Goal: Task Accomplishment & Management: Manage account settings

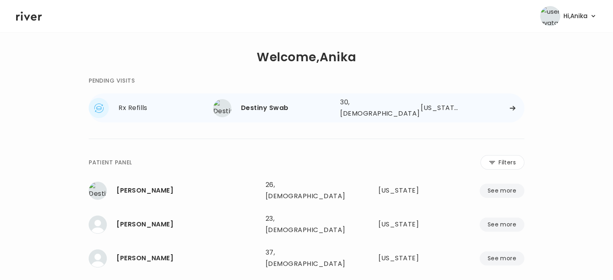
click at [280, 109] on div "Destiny Swab" at bounding box center [287, 107] width 93 height 11
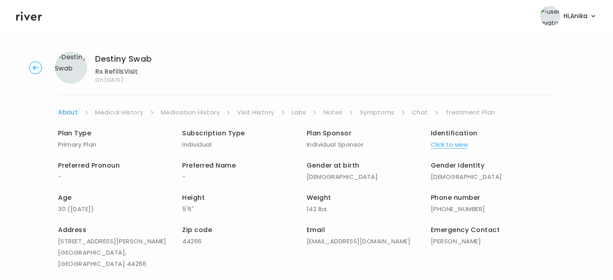
click at [412, 114] on link "Chat" at bounding box center [420, 112] width 16 height 11
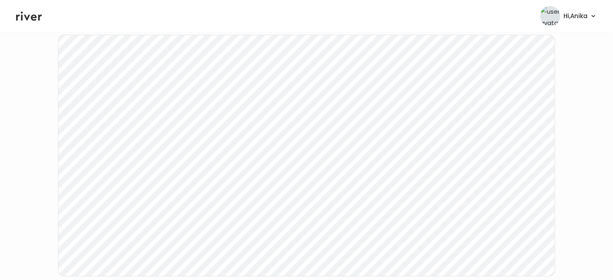
scroll to position [142, 0]
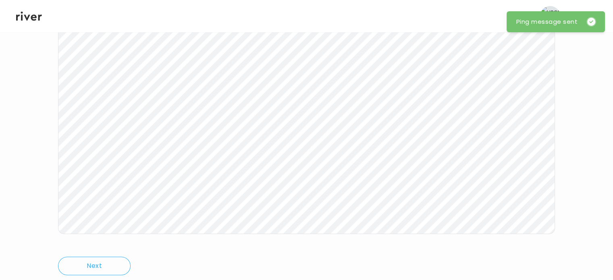
click at [35, 20] on icon at bounding box center [29, 16] width 26 height 9
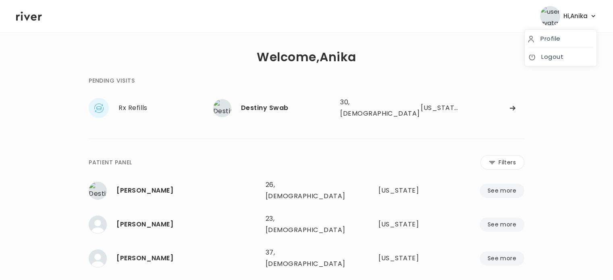
click at [584, 22] on button "Hi, [PERSON_NAME]" at bounding box center [568, 16] width 57 height 20
click at [552, 62] on li "Logout" at bounding box center [561, 57] width 72 height 18
click at [291, 108] on div "Destiny Swab" at bounding box center [287, 107] width 93 height 11
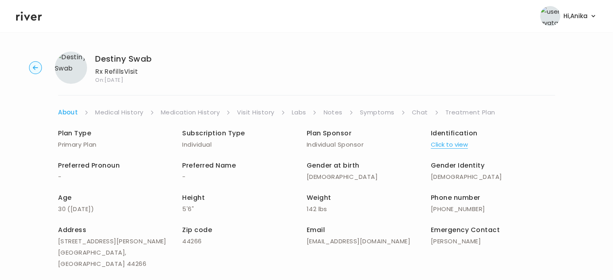
click at [416, 113] on link "Chat" at bounding box center [420, 112] width 16 height 11
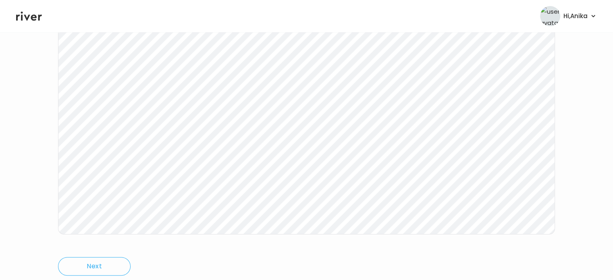
scroll to position [167, 0]
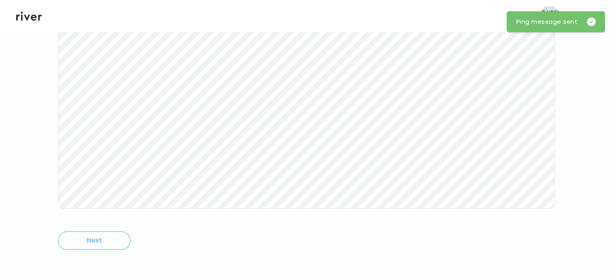
drag, startPoint x: 33, startPoint y: 21, endPoint x: 105, endPoint y: 2, distance: 74.0
click at [33, 21] on icon at bounding box center [29, 16] width 26 height 12
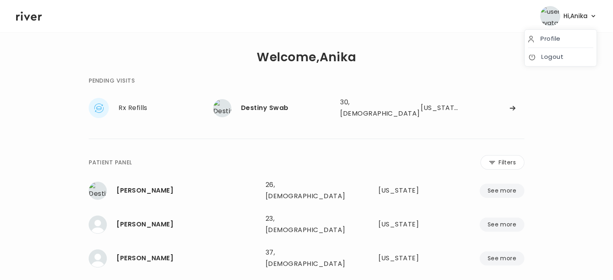
click at [586, 19] on span "Hi, [PERSON_NAME]" at bounding box center [576, 15] width 24 height 11
click at [545, 54] on link "Logout" at bounding box center [560, 56] width 65 height 11
